Goal: Task Accomplishment & Management: Manage account settings

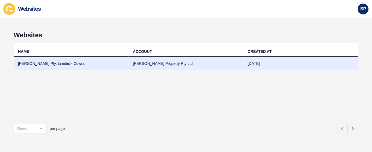
click at [69, 62] on td "[PERSON_NAME] Pty. Limited - Cowra" at bounding box center [71, 63] width 115 height 13
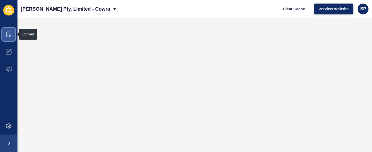
click at [9, 34] on icon at bounding box center [8, 34] width 5 height 5
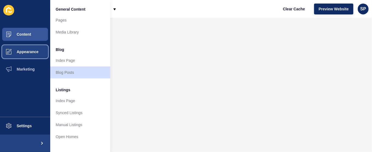
click at [33, 51] on span "Appearance" at bounding box center [18, 52] width 39 height 4
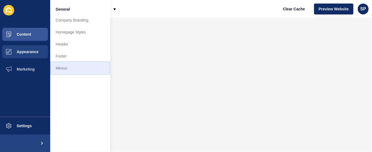
click at [56, 68] on link "Menus" at bounding box center [80, 68] width 60 height 12
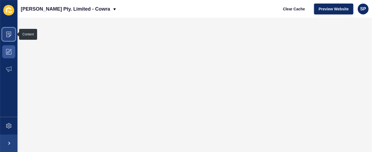
click at [10, 35] on icon at bounding box center [8, 34] width 5 height 5
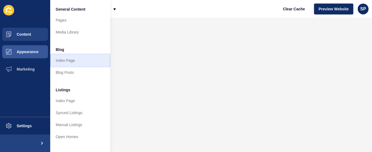
click at [69, 61] on link "Index Page" at bounding box center [80, 61] width 60 height 12
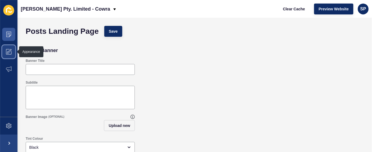
click at [11, 52] on icon at bounding box center [8, 51] width 5 height 5
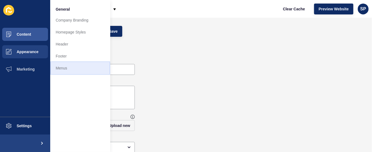
click at [64, 67] on link "Menus" at bounding box center [80, 68] width 60 height 12
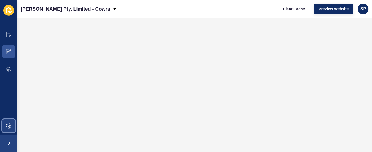
click at [11, 127] on icon at bounding box center [8, 125] width 5 height 5
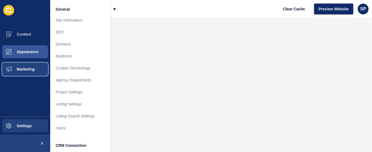
click at [25, 68] on span "Marketing" at bounding box center [16, 69] width 35 height 4
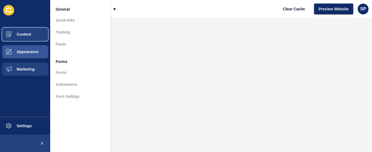
click at [24, 35] on span "Content" at bounding box center [15, 34] width 32 height 4
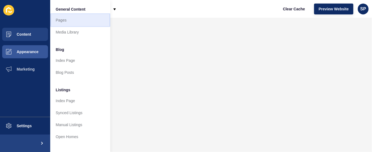
click at [62, 20] on link "Pages" at bounding box center [80, 20] width 60 height 12
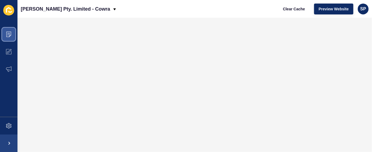
click at [8, 34] on icon at bounding box center [8, 34] width 5 height 5
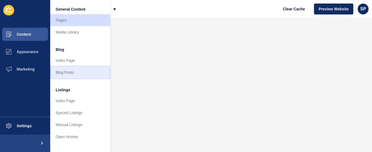
click at [72, 69] on link "Blog Posts" at bounding box center [80, 73] width 60 height 12
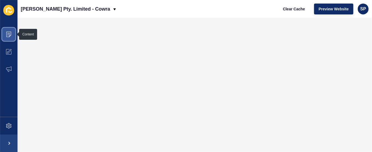
click at [10, 34] on icon at bounding box center [8, 34] width 5 height 5
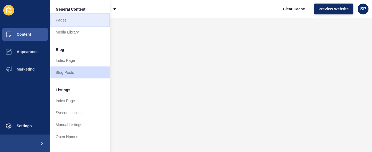
click at [65, 20] on link "Pages" at bounding box center [80, 20] width 60 height 12
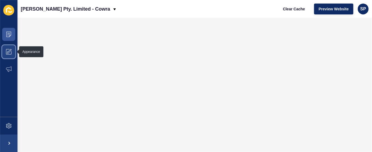
click at [10, 52] on icon at bounding box center [8, 51] width 5 height 5
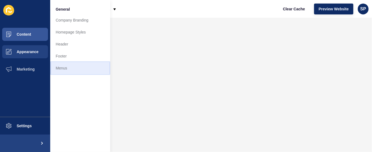
click at [64, 68] on link "Menus" at bounding box center [80, 68] width 60 height 12
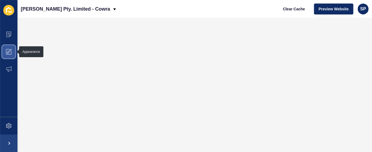
click at [6, 53] on icon at bounding box center [8, 51] width 5 height 5
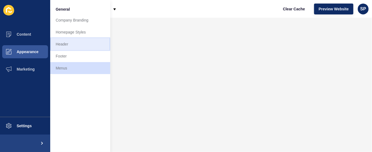
click at [64, 43] on link "Header" at bounding box center [80, 44] width 60 height 12
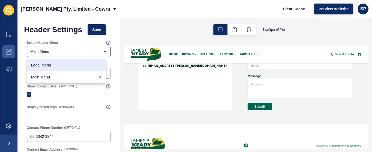
click at [137, 32] on div "1440 px / 62 %" at bounding box center [246, 30] width 252 height 24
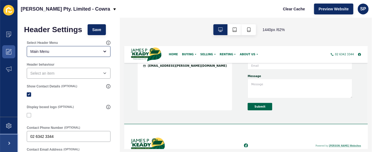
click at [6, 144] on span at bounding box center [8, 143] width 17 height 17
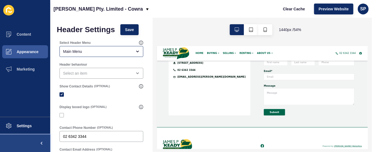
click at [6, 144] on button at bounding box center [25, 143] width 50 height 17
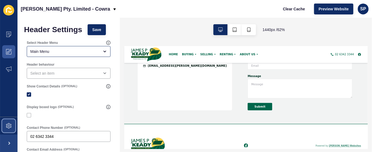
click at [8, 125] on icon at bounding box center [8, 125] width 5 height 5
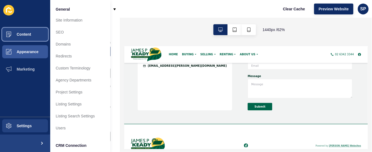
click at [26, 32] on button "Content" at bounding box center [25, 34] width 50 height 17
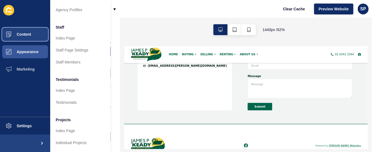
scroll to position [171, 0]
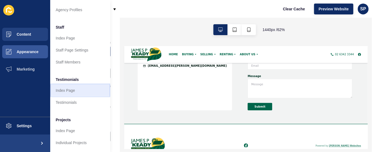
click at [72, 87] on link "Index Page" at bounding box center [80, 91] width 60 height 12
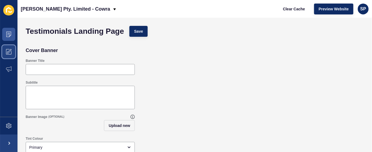
click at [8, 50] on icon at bounding box center [8, 51] width 5 height 5
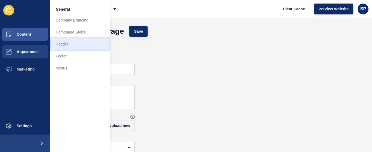
click at [69, 42] on link "Header" at bounding box center [80, 44] width 60 height 12
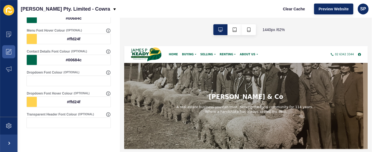
scroll to position [324, 0]
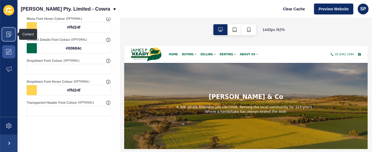
click at [10, 34] on icon at bounding box center [8, 34] width 5 height 5
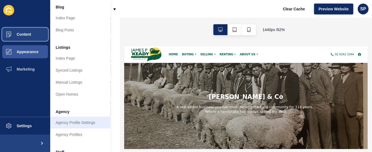
scroll to position [89, 0]
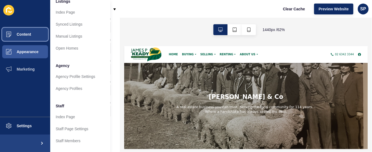
click at [26, 30] on button "Content" at bounding box center [25, 34] width 50 height 17
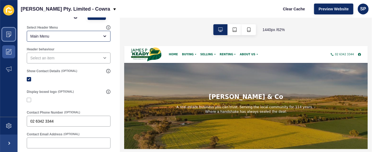
scroll to position [0, 0]
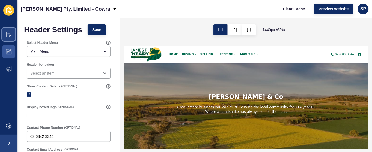
click at [11, 34] on icon at bounding box center [8, 34] width 5 height 5
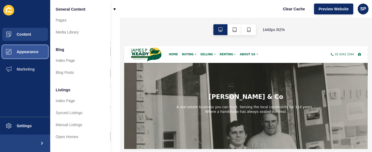
click at [27, 49] on button "Appearance" at bounding box center [25, 51] width 50 height 17
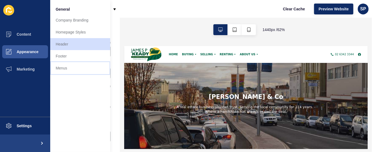
click at [66, 67] on link "Menus" at bounding box center [80, 68] width 60 height 12
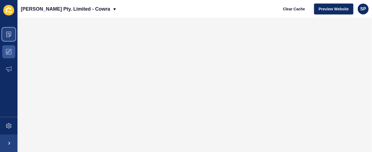
click at [10, 33] on icon at bounding box center [8, 34] width 5 height 5
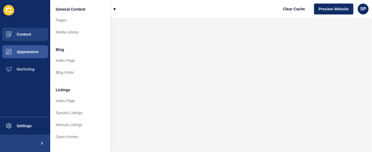
click at [7, 9] on icon at bounding box center [8, 10] width 11 height 11
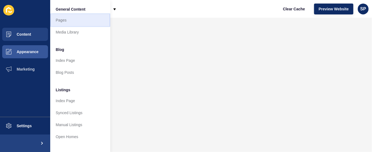
click at [61, 20] on link "Pages" at bounding box center [80, 20] width 60 height 12
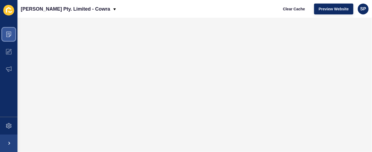
click at [6, 35] on icon at bounding box center [8, 34] width 5 height 5
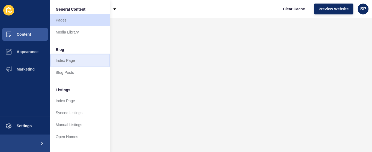
click at [74, 58] on link "Index Page" at bounding box center [80, 61] width 60 height 12
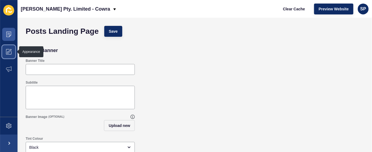
click at [8, 54] on icon at bounding box center [8, 51] width 5 height 5
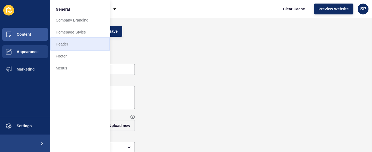
click at [64, 44] on link "Header" at bounding box center [80, 44] width 60 height 12
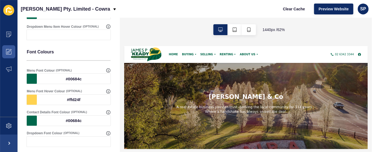
scroll to position [252, 0]
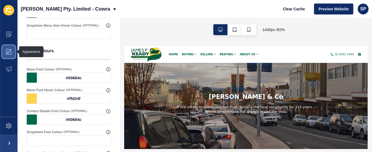
click at [8, 52] on icon at bounding box center [8, 51] width 5 height 5
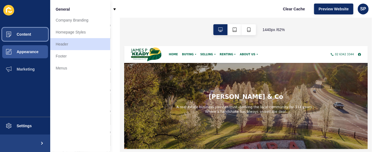
click at [22, 33] on span "Content" at bounding box center [15, 34] width 32 height 4
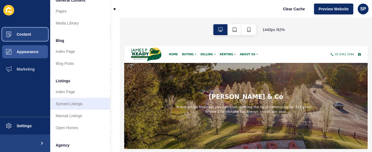
scroll to position [0, 0]
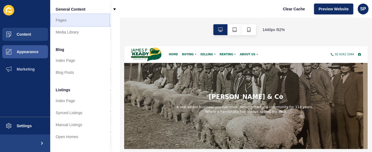
click at [62, 18] on link "Pages" at bounding box center [80, 20] width 60 height 12
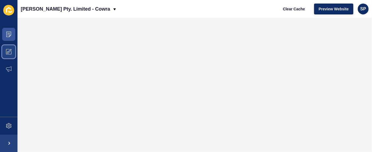
click at [8, 53] on icon at bounding box center [8, 52] width 2 height 2
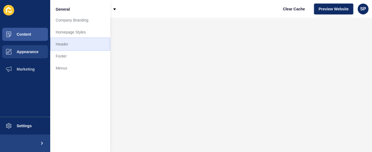
click at [69, 45] on link "Header" at bounding box center [80, 44] width 60 height 12
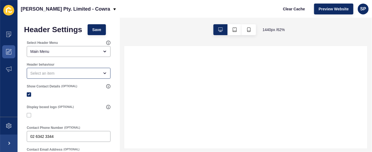
scroll to position [14, 0]
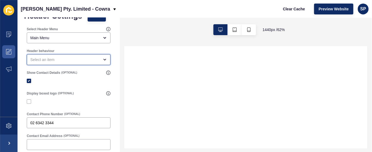
click at [89, 60] on div "open menu" at bounding box center [64, 59] width 69 height 5
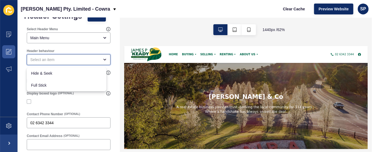
click at [89, 60] on div "close menu" at bounding box center [64, 59] width 69 height 5
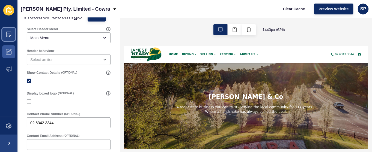
click at [8, 31] on span at bounding box center [8, 34] width 17 height 17
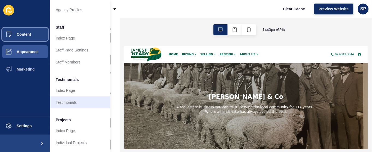
scroll to position [171, 0]
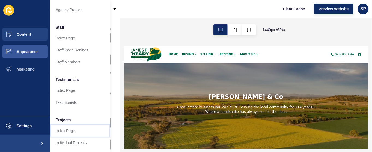
click at [71, 127] on link "Index Page" at bounding box center [80, 131] width 60 height 12
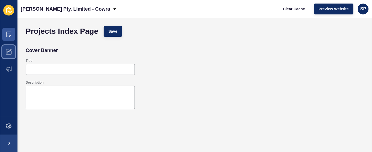
click at [2, 49] on span at bounding box center [8, 51] width 17 height 17
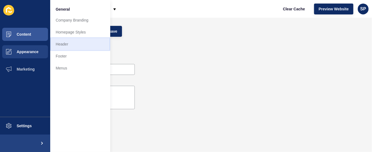
click at [64, 43] on link "Header" at bounding box center [80, 44] width 60 height 12
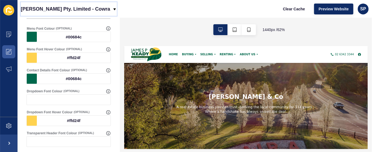
click at [100, 7] on p "[PERSON_NAME] Pty. Limited - Cowra" at bounding box center [66, 9] width 90 height 14
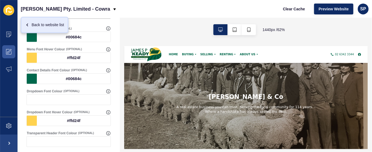
click at [57, 25] on div "Back to website list" at bounding box center [44, 25] width 39 height 10
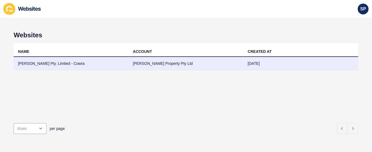
click at [55, 61] on td "[PERSON_NAME] Pty. Limited - Cowra" at bounding box center [71, 63] width 115 height 13
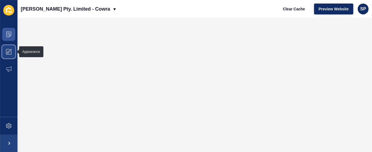
click at [9, 51] on icon at bounding box center [10, 50] width 3 height 3
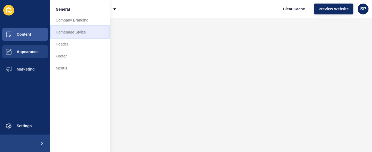
click at [70, 31] on link "Homepage Styles" at bounding box center [80, 32] width 60 height 12
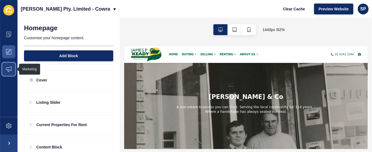
click at [9, 68] on icon at bounding box center [8, 69] width 5 height 5
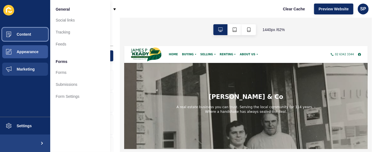
click at [11, 33] on span "Content" at bounding box center [15, 34] width 32 height 4
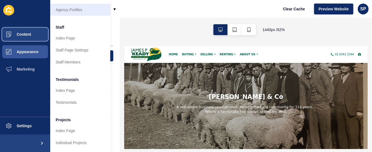
scroll to position [171, 0]
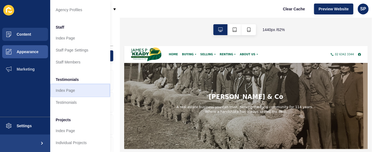
click at [62, 85] on link "Index Page" at bounding box center [80, 91] width 60 height 12
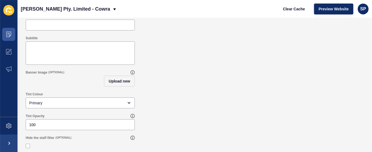
scroll to position [46, 0]
click at [132, 138] on icon at bounding box center [132, 137] width 4 height 4
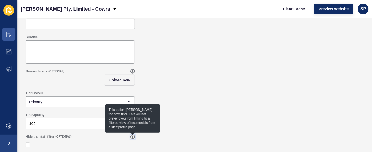
click at [132, 138] on icon at bounding box center [132, 137] width 4 height 4
click at [56, 142] on div at bounding box center [80, 145] width 109 height 10
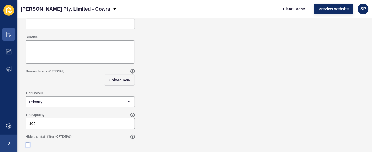
click at [27, 144] on label at bounding box center [28, 145] width 4 height 4
checkbox input "true"
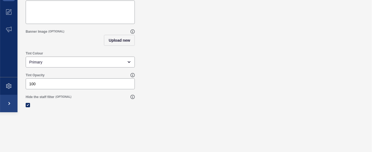
click at [59, 112] on html "Content Appearance Marketing Settings James P Keady Pty. Limited - Cowra Clear …" at bounding box center [186, 36] width 372 height 152
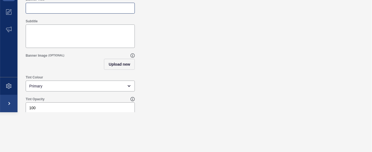
scroll to position [0, 0]
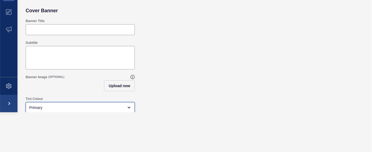
click at [77, 107] on div "Primary" at bounding box center [76, 107] width 94 height 5
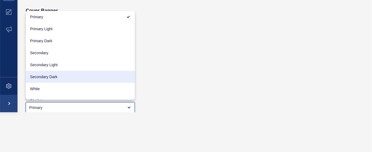
scroll to position [7, 0]
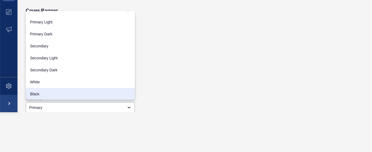
click at [96, 112] on html "Content Appearance Marketing Settings James P Keady Pty. Limited - Cowra Clear …" at bounding box center [186, 36] width 372 height 152
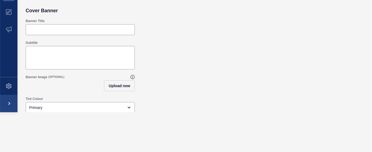
click at [157, 112] on html "Content Appearance Marketing Settings James P Keady Pty. Limited - Cowra Clear …" at bounding box center [186, 36] width 372 height 152
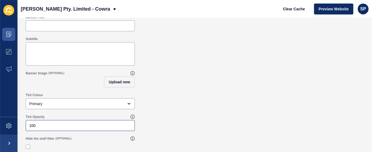
scroll to position [46, 0]
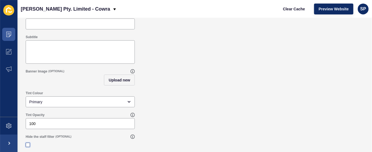
click at [28, 145] on label at bounding box center [28, 145] width 4 height 4
checkbox input "true"
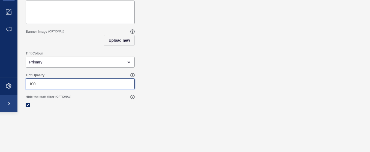
click at [263, 112] on html "Content Appearance Marketing Settings James P Keady Pty. Limited - Cowra Clear …" at bounding box center [185, 36] width 370 height 152
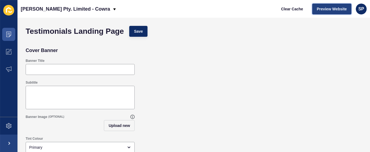
click at [340, 10] on span "Preview Website" at bounding box center [332, 8] width 30 height 5
click at [7, 141] on span at bounding box center [8, 143] width 17 height 17
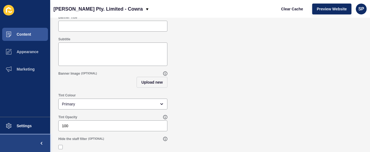
scroll to position [46, 0]
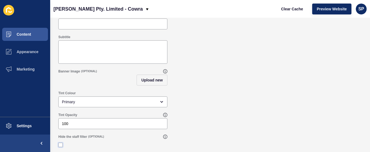
click at [58, 145] on label at bounding box center [60, 145] width 4 height 4
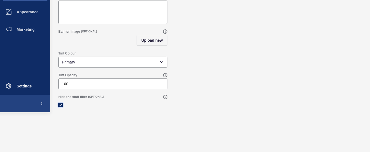
click at [59, 106] on label at bounding box center [60, 105] width 4 height 4
click at [60, 149] on input "Hide the staff filter" at bounding box center [62, 151] width 4 height 4
checkbox input "false"
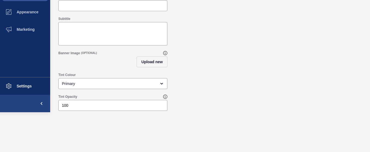
scroll to position [0, 0]
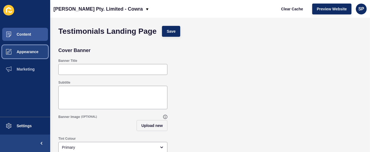
click at [31, 54] on span "Appearance" at bounding box center [18, 52] width 39 height 4
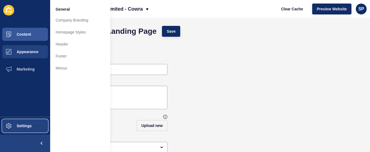
click at [16, 125] on span "Settings" at bounding box center [15, 126] width 32 height 4
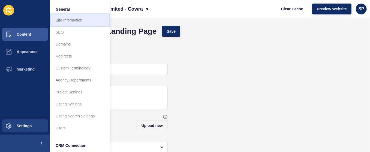
click at [77, 20] on link "Site Information" at bounding box center [80, 20] width 60 height 12
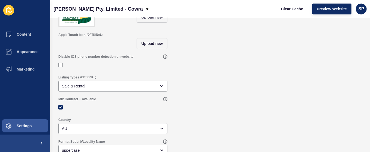
scroll to position [73, 0]
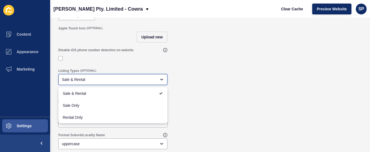
click at [159, 81] on div "close menu" at bounding box center [160, 80] width 8 height 4
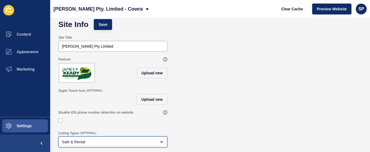
scroll to position [0, 0]
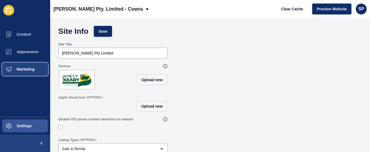
click at [24, 68] on span "Marketing" at bounding box center [16, 69] width 35 height 4
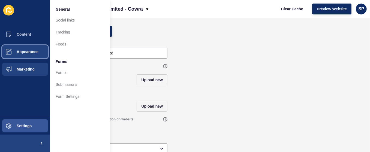
click at [26, 54] on button "Appearance" at bounding box center [25, 51] width 50 height 17
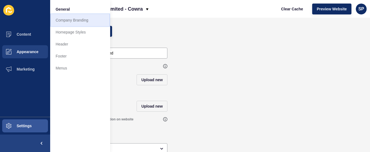
click at [69, 20] on link "Company Branding" at bounding box center [80, 20] width 60 height 12
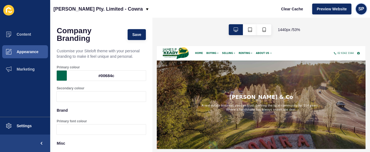
click at [360, 8] on span "SP" at bounding box center [362, 8] width 6 height 5
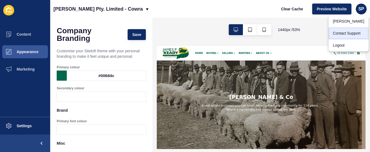
click at [347, 31] on link "Contact Support" at bounding box center [349, 33] width 40 height 12
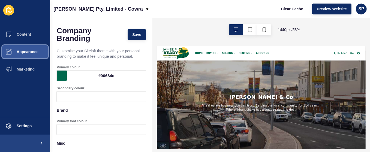
click at [22, 51] on span "Appearance" at bounding box center [18, 52] width 39 height 4
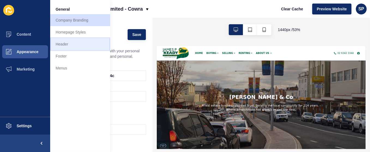
click at [70, 42] on link "Header" at bounding box center [80, 44] width 60 height 12
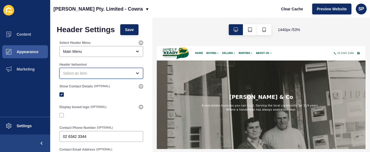
click at [116, 72] on div "open menu" at bounding box center [97, 73] width 69 height 5
click at [116, 72] on div "close menu" at bounding box center [97, 73] width 69 height 5
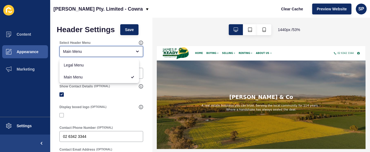
click at [135, 51] on icon "close menu" at bounding box center [137, 51] width 4 height 4
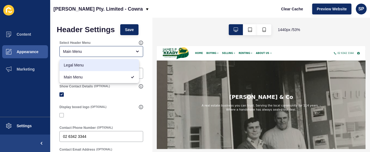
click at [99, 38] on div "Select Header Menu Main Menu" at bounding box center [101, 49] width 89 height 22
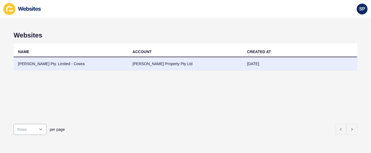
click at [58, 63] on td "[PERSON_NAME] Pty. Limited - Cowra" at bounding box center [71, 63] width 114 height 13
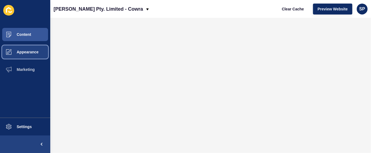
click at [23, 50] on span "Appearance" at bounding box center [18, 52] width 39 height 4
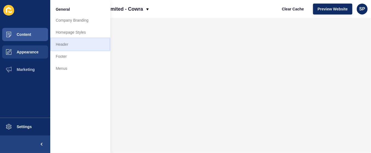
click at [64, 44] on link "Header" at bounding box center [80, 44] width 60 height 12
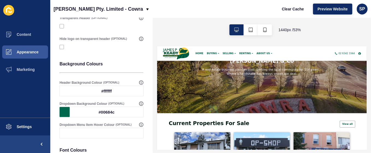
scroll to position [143, 0]
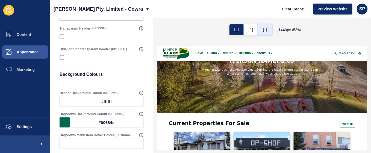
click at [265, 29] on icon "button" at bounding box center [265, 30] width 4 height 4
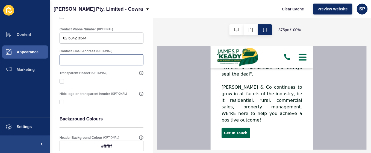
scroll to position [0, 0]
